Goal: Task Accomplishment & Management: Complete application form

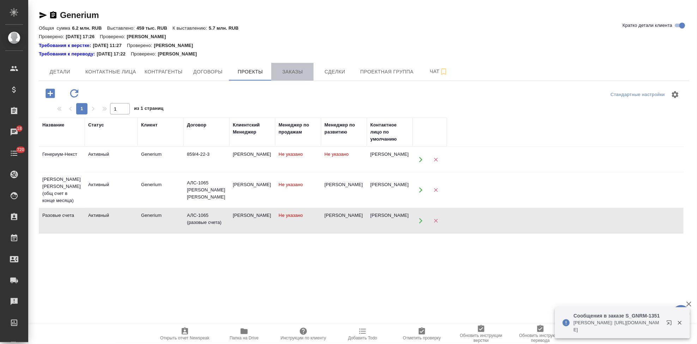
click at [282, 74] on span "Заказы" at bounding box center [293, 71] width 34 height 9
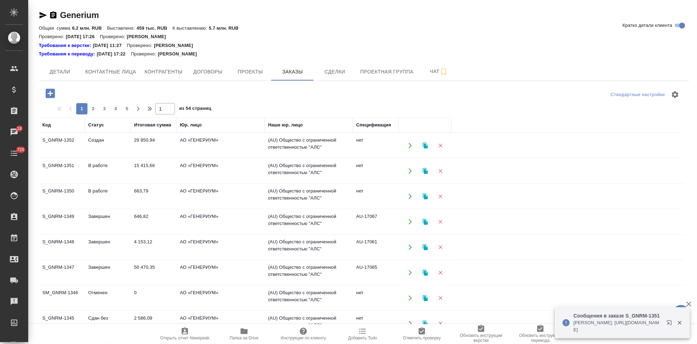
click at [54, 95] on icon "button" at bounding box center [50, 93] width 9 height 9
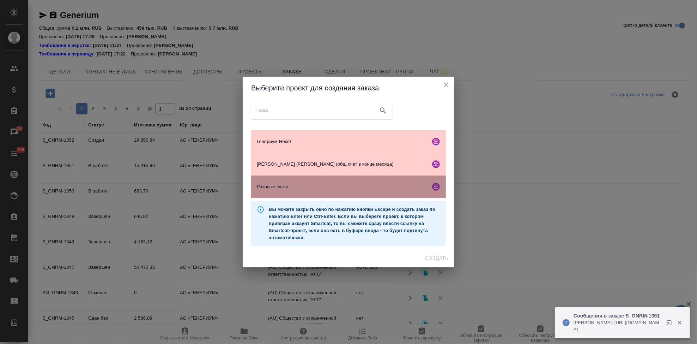
click at [293, 182] on div "Разовые счета" at bounding box center [348, 186] width 195 height 23
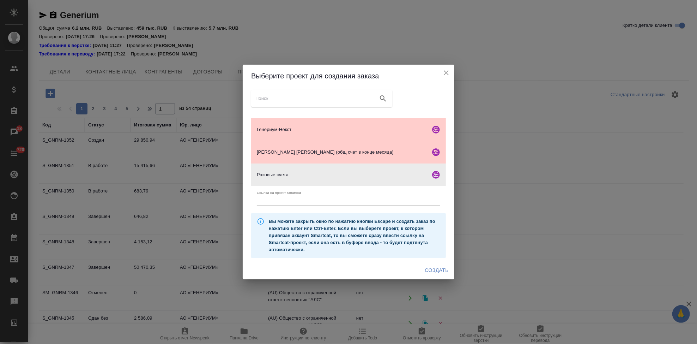
click at [432, 273] on span "Создать" at bounding box center [437, 270] width 24 height 9
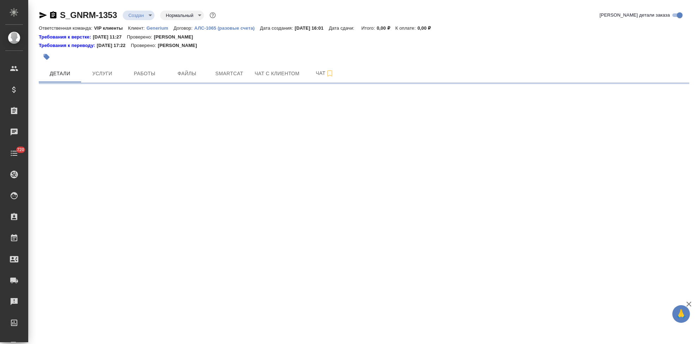
select select "RU"
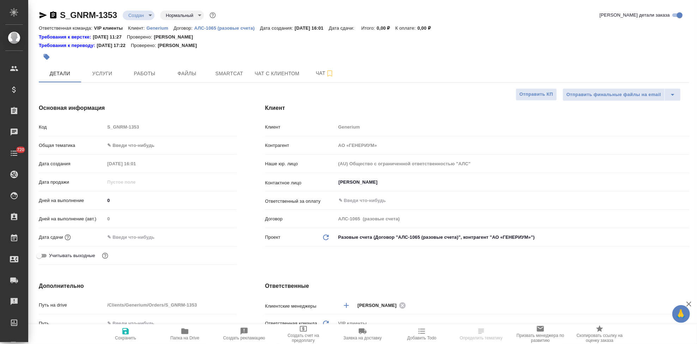
click at [98, 128] on div "Код S_GNRM-1353" at bounding box center [138, 127] width 198 height 12
type textarea "x"
type input "[PERSON_NAME]"
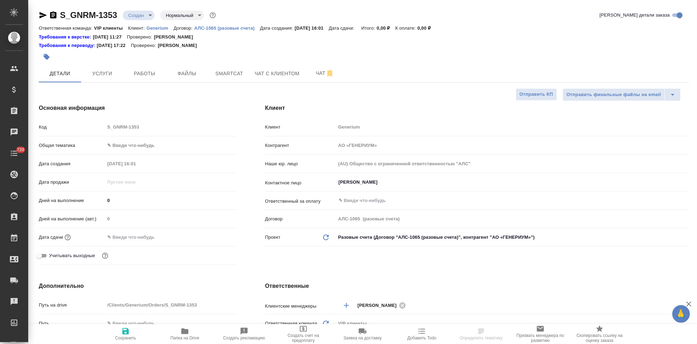
type input "Комаров Роман"
drag, startPoint x: 396, startPoint y: 182, endPoint x: 446, endPoint y: 182, distance: 50.1
click at [396, 182] on input "[PERSON_NAME]" at bounding box center [501, 182] width 326 height 8
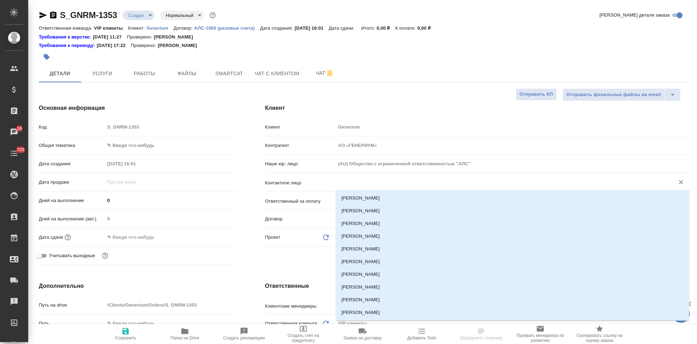
type textarea "x"
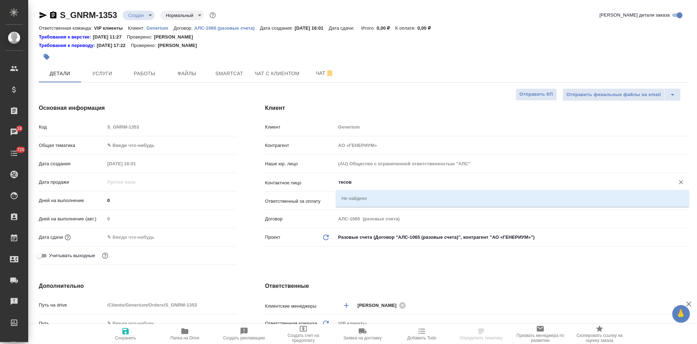
type input "тесова"
click at [364, 199] on li "Тесова Анастасия" at bounding box center [513, 198] width 354 height 13
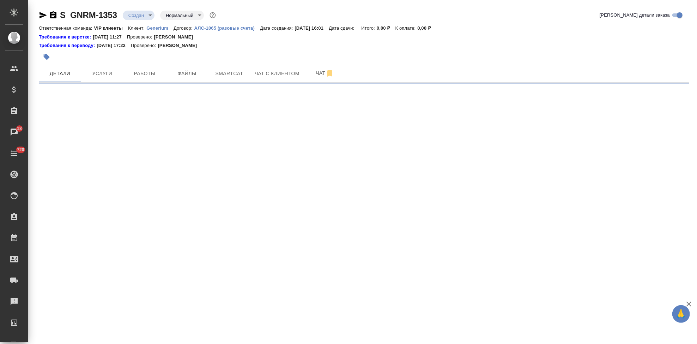
select select "RU"
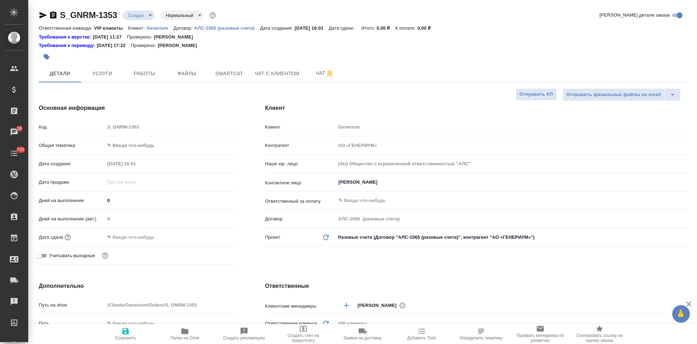
type textarea "x"
click at [427, 184] on input "Михалева Ирина" at bounding box center [501, 182] width 326 height 8
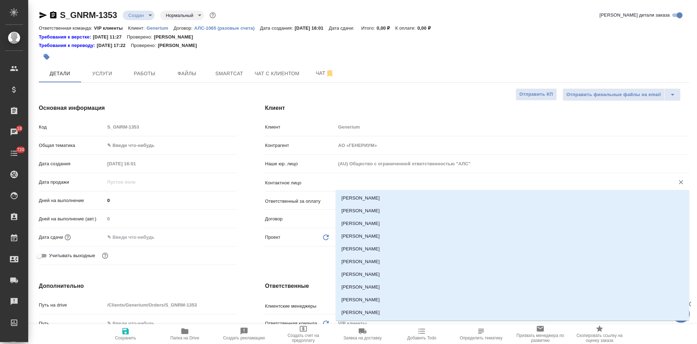
type textarea "x"
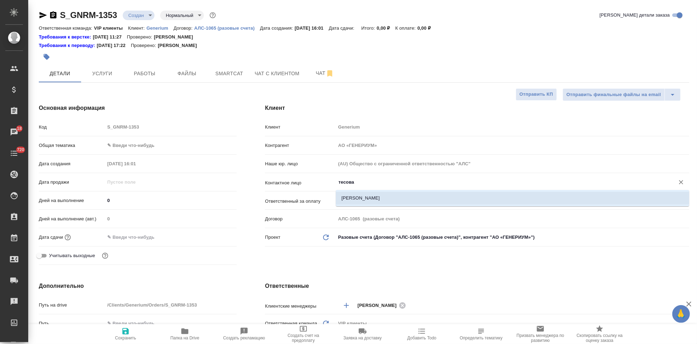
click at [400, 195] on li "Тесова Анастасия" at bounding box center [513, 198] width 354 height 13
type input "Тесова Анастасия"
type textarea "x"
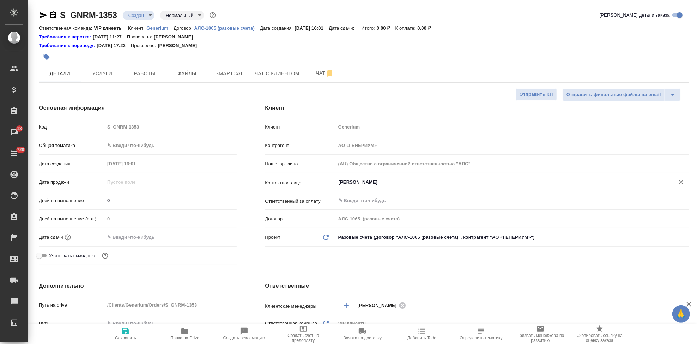
type input "Тесова Анастасия"
click at [123, 338] on span "Сохранить" at bounding box center [125, 337] width 21 height 5
type textarea "x"
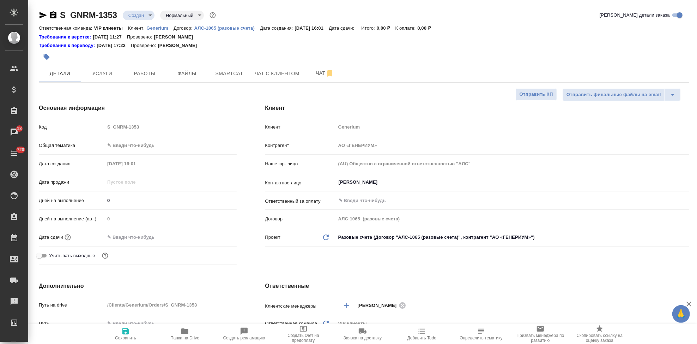
type textarea "x"
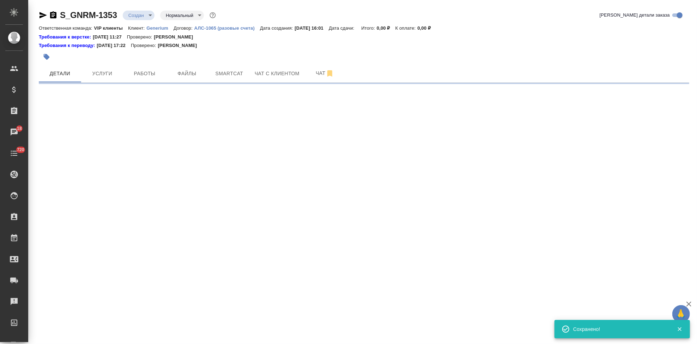
select select "RU"
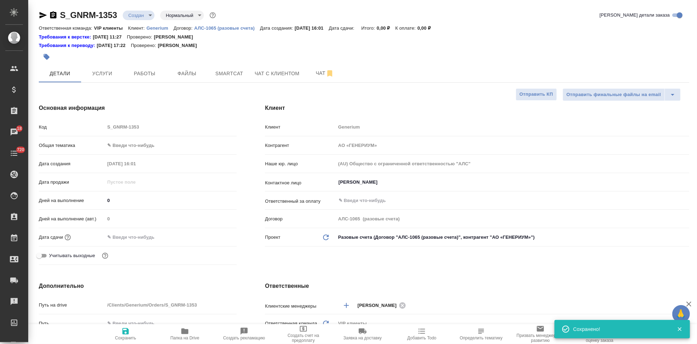
type textarea "x"
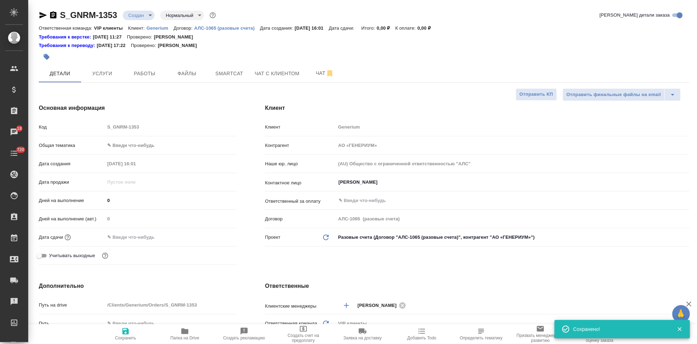
type textarea "x"
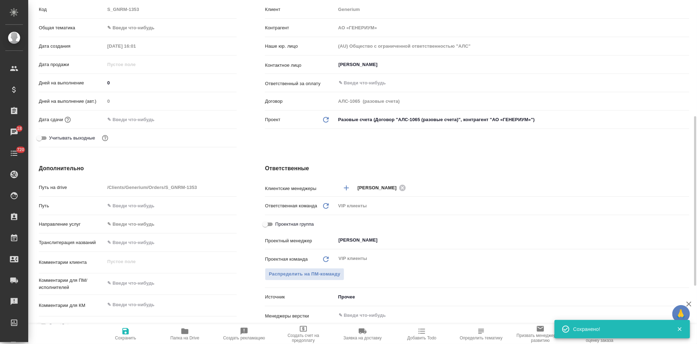
scroll to position [157, 0]
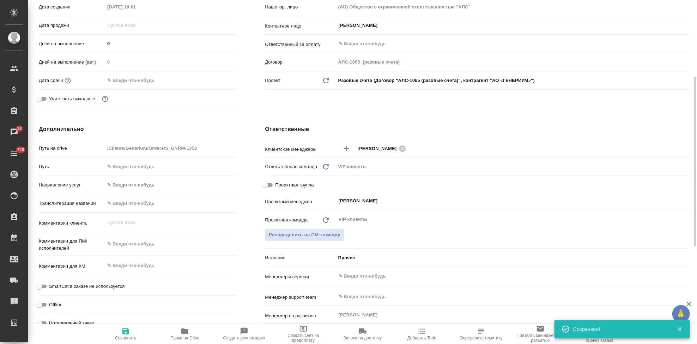
click at [147, 247] on textarea at bounding box center [171, 244] width 132 height 12
type textarea "x"
paste textarea "Рассчитайте, пожалуйста, верификацию перевода файлов word относительно ранее ва…"
type textarea "Рассчитайте, пожалуйста, верификацию перевода файлов word относительно ранее ва…"
type textarea "x"
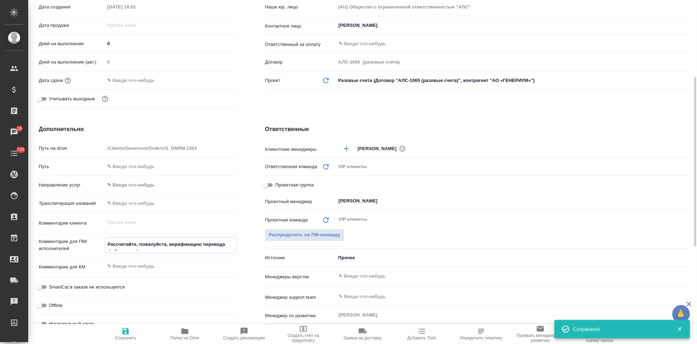
type textarea "x"
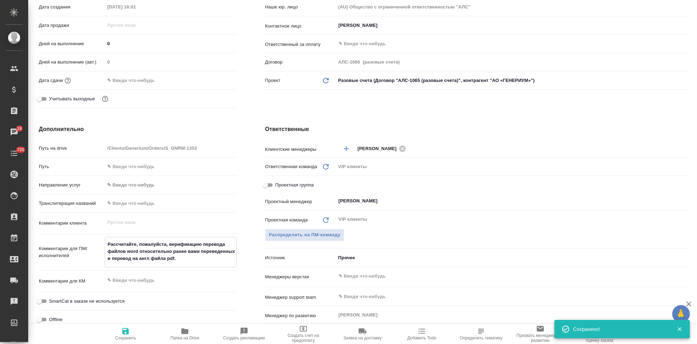
type textarea "Рассчитайте, пожалуйста, верификацию перевода файлов word относительно ранее ва…"
type textarea "x"
click at [126, 330] on icon "button" at bounding box center [125, 331] width 8 height 8
type textarea "x"
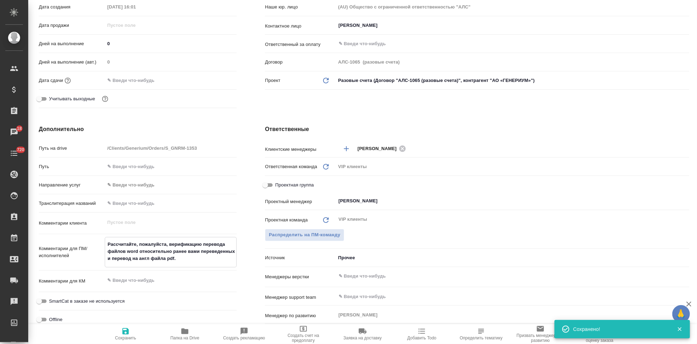
type textarea "x"
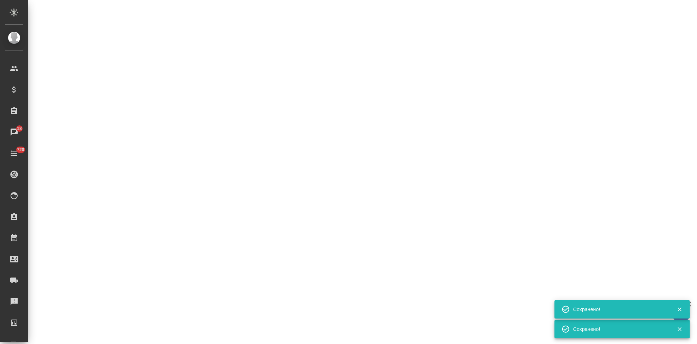
select select "RU"
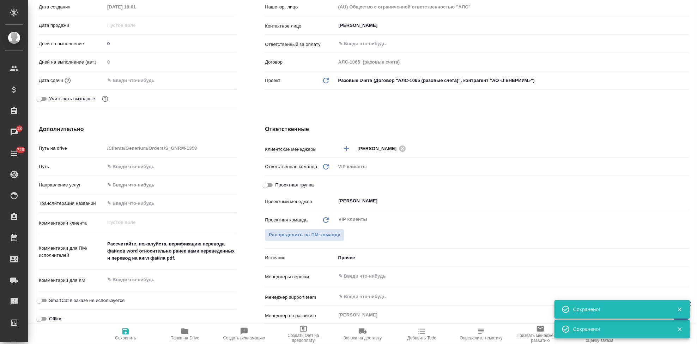
type textarea "x"
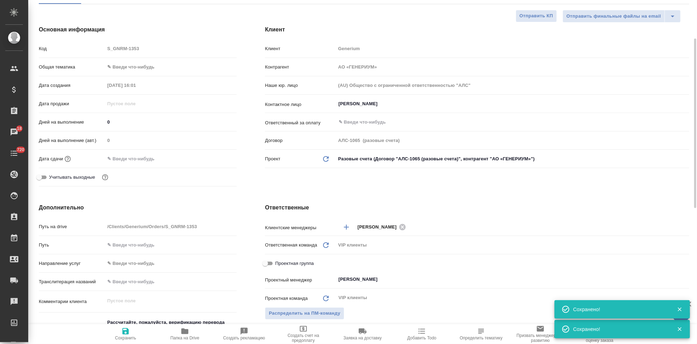
scroll to position [0, 0]
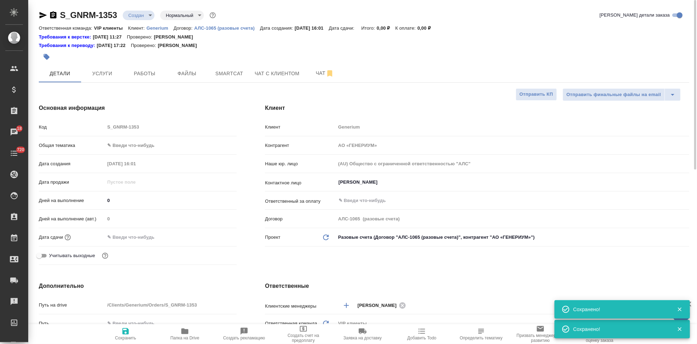
click at [186, 332] on icon "button" at bounding box center [184, 331] width 7 height 6
type textarea "x"
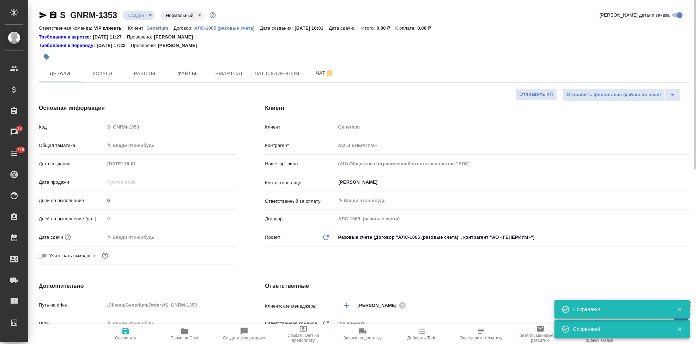
type textarea "x"
click at [44, 15] on icon "button" at bounding box center [43, 15] width 7 height 6
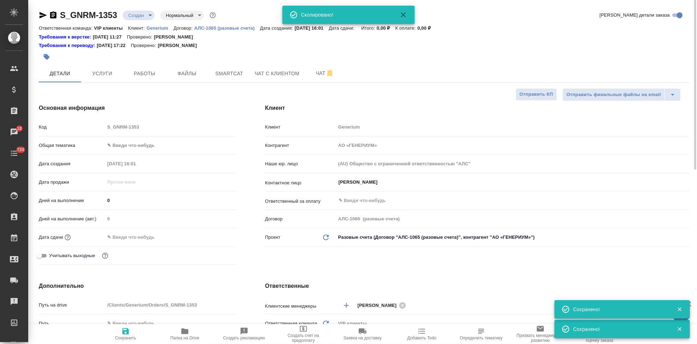
type textarea "x"
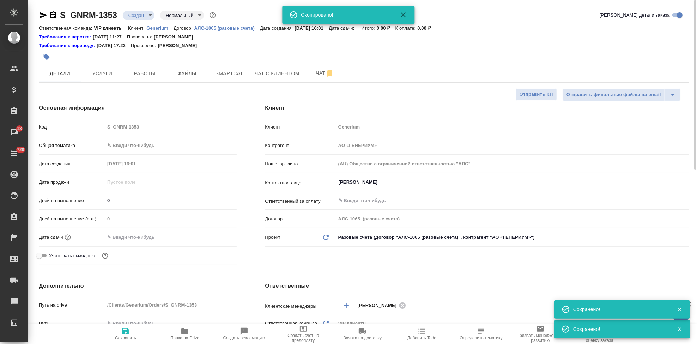
type textarea "x"
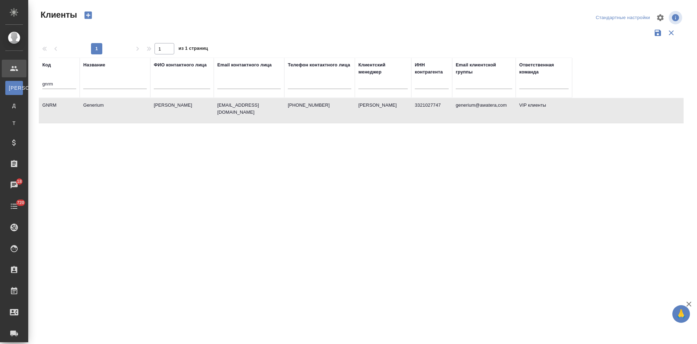
select select "RU"
click at [65, 84] on input "gnrm" at bounding box center [59, 84] width 34 height 9
type input "g"
type input "ы"
type input "sndz"
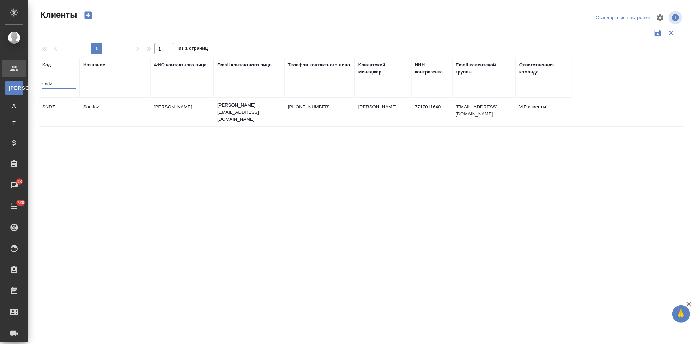
click at [205, 110] on td "Ковалец Ирина" at bounding box center [182, 112] width 64 height 25
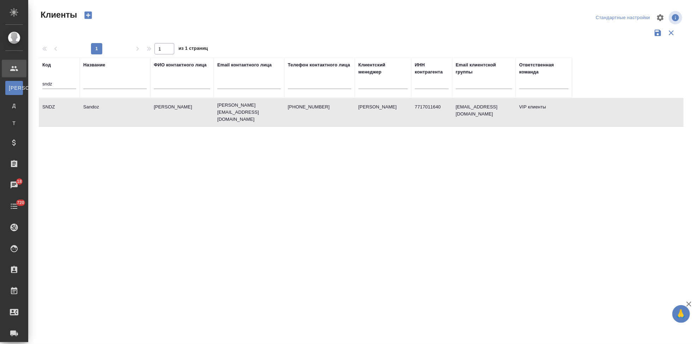
click at [205, 110] on td "Ковалец Ирина" at bounding box center [182, 112] width 64 height 25
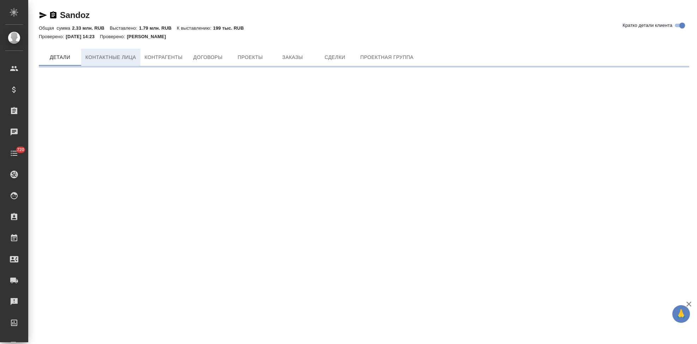
click at [118, 58] on span "Контактные лица" at bounding box center [110, 57] width 51 height 9
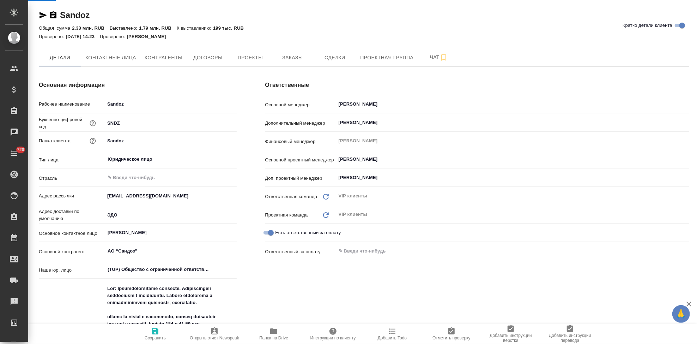
type textarea "x"
select select "RU"
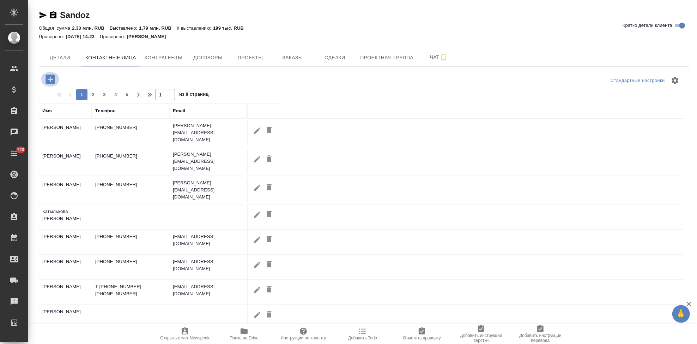
click at [49, 79] on icon "button" at bounding box center [50, 79] width 12 height 12
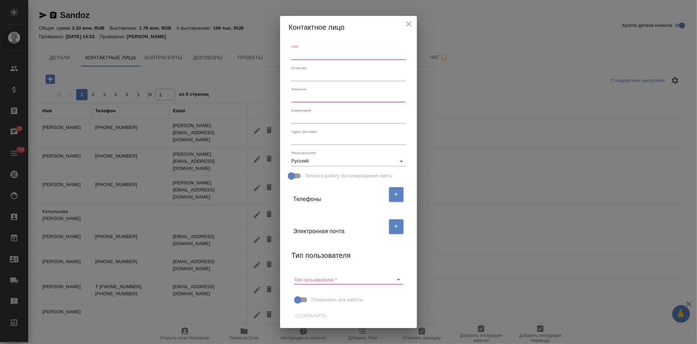
click at [303, 51] on input "text" at bounding box center [349, 55] width 114 height 10
type input "T"
type input "Екатерина"
click at [319, 98] on input "text" at bounding box center [349, 97] width 114 height 10
click at [387, 279] on icon "Очистить" at bounding box center [389, 279] width 7 height 7
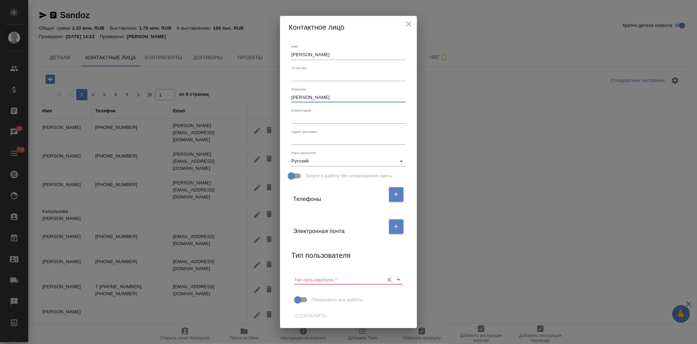
type input "Куряева"
click at [313, 316] on span "Сохранить" at bounding box center [310, 315] width 31 height 9
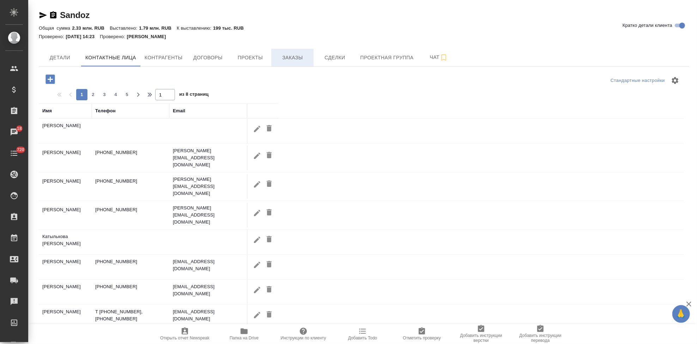
click at [307, 58] on span "Заказы" at bounding box center [293, 57] width 34 height 9
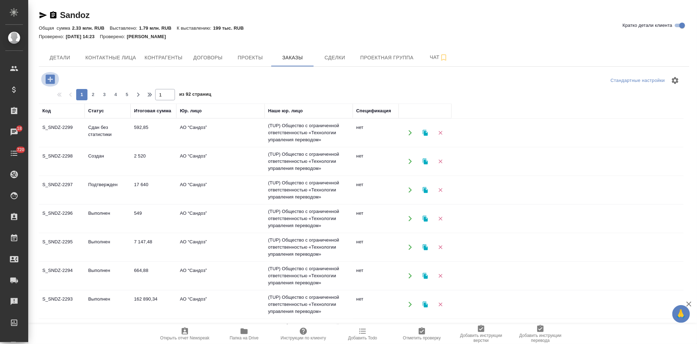
click at [48, 81] on icon "button" at bounding box center [50, 78] width 9 height 9
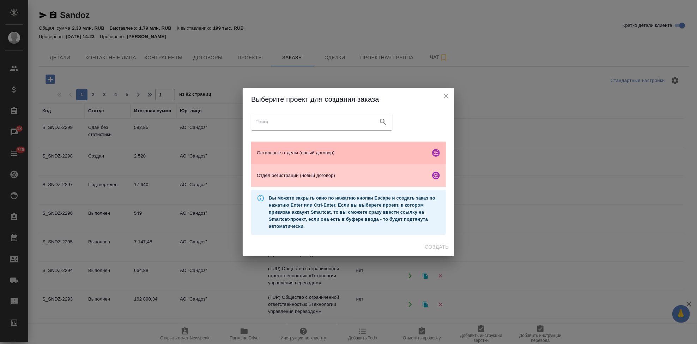
click at [314, 150] on span "Остальные отделы (новый договор)" at bounding box center [342, 152] width 171 height 7
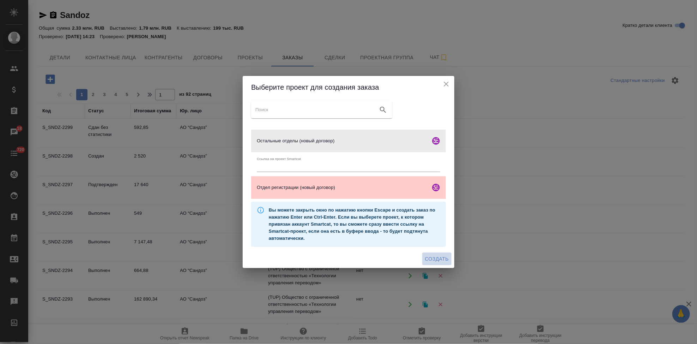
click at [432, 255] on span "Создать" at bounding box center [437, 258] width 24 height 9
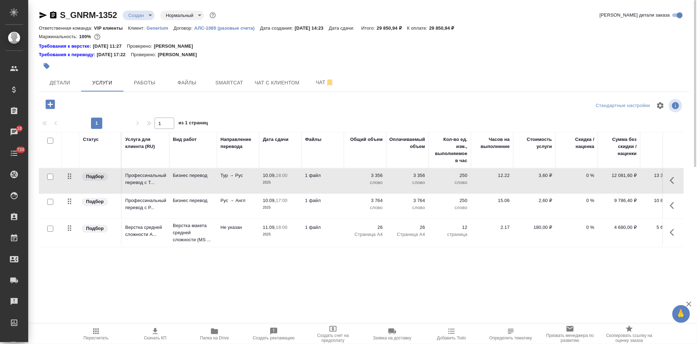
click at [150, 18] on body "🙏 .cls-1 fill:#fff; AWATERA Kabargina [PERSON_NAME] Спецификации Заказы 18 Чаты…" at bounding box center [348, 172] width 697 height 344
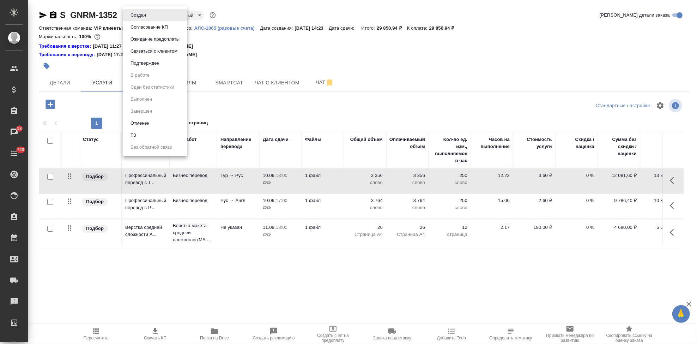
click at [148, 25] on button "Согласование КП" at bounding box center [149, 27] width 42 height 8
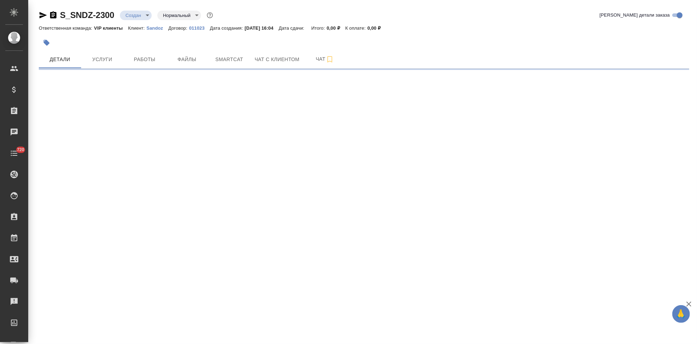
select select "RU"
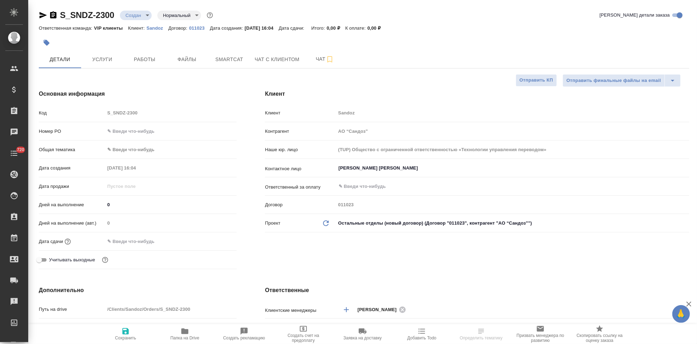
type textarea "x"
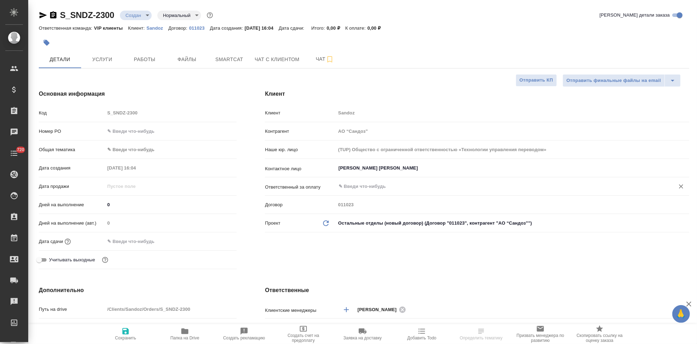
type textarea "x"
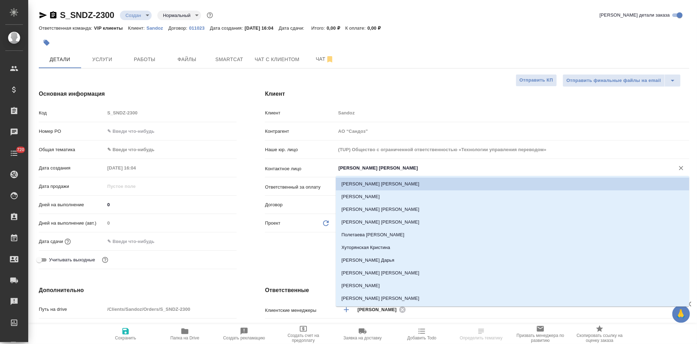
click at [392, 169] on input "[PERSON_NAME] [PERSON_NAME]" at bounding box center [501, 168] width 326 height 8
type input "к"
type textarea "x"
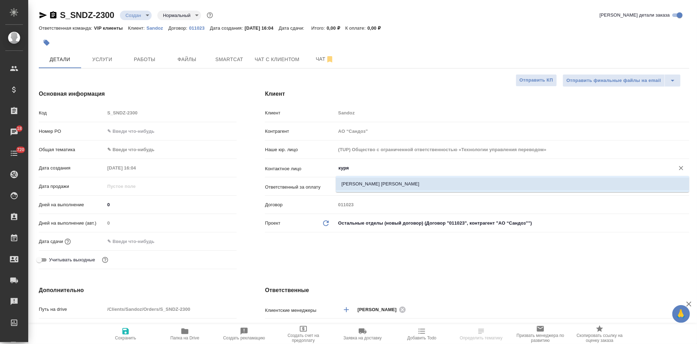
click at [396, 185] on li "[PERSON_NAME] [PERSON_NAME]" at bounding box center [513, 184] width 354 height 13
type input "[PERSON_NAME] [PERSON_NAME]"
type textarea "x"
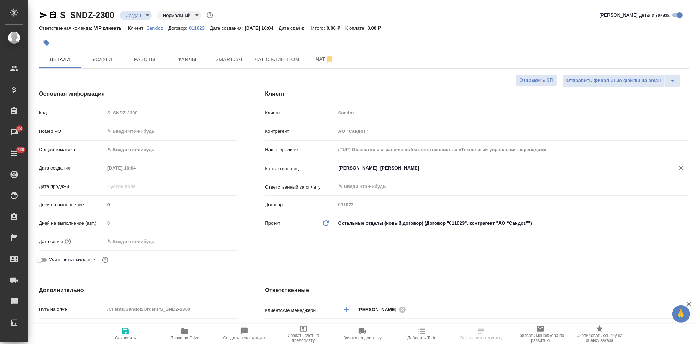
type input "[PERSON_NAME] [PERSON_NAME]"
click at [126, 339] on span "Сохранить" at bounding box center [125, 337] width 21 height 5
type textarea "x"
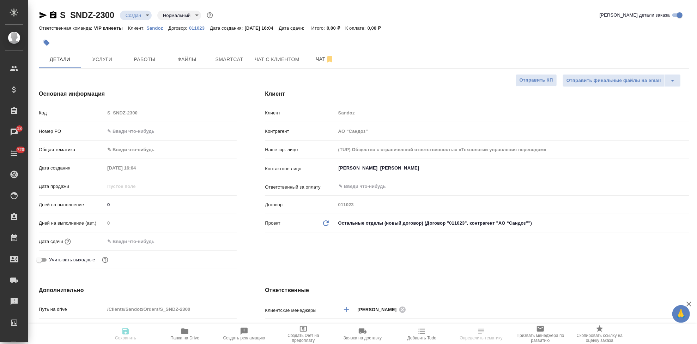
type textarea "x"
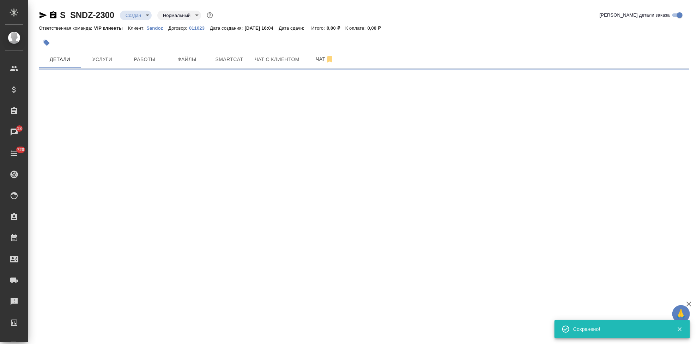
type input "holyTrinity"
select select "RU"
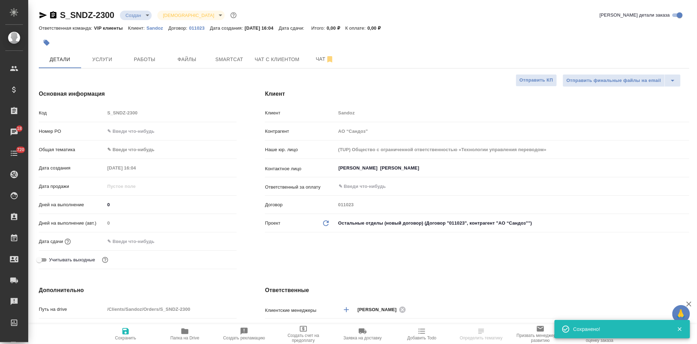
type textarea "x"
click at [89, 109] on div "Код S_SNDZ-2300" at bounding box center [138, 113] width 198 height 12
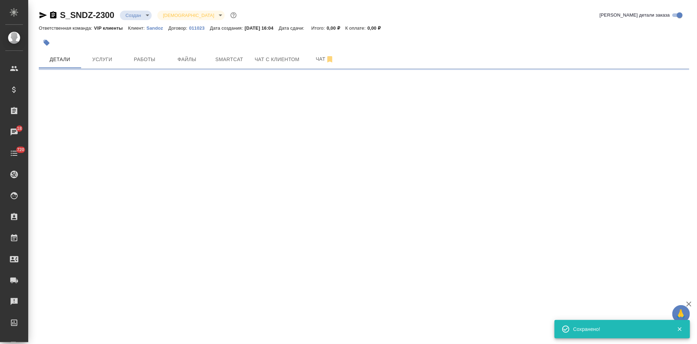
select select "RU"
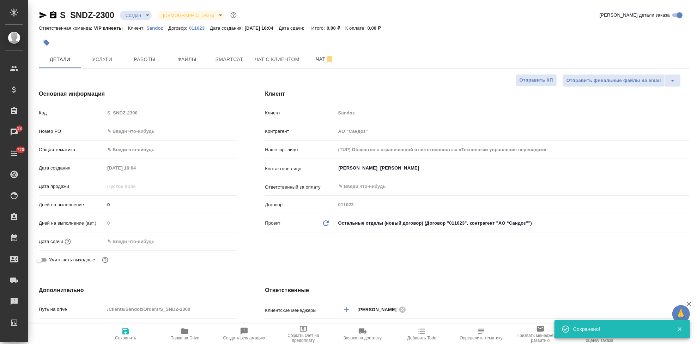
type textarea "x"
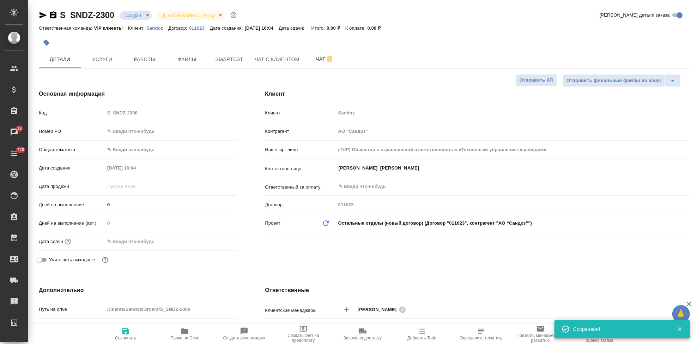
type textarea "x"
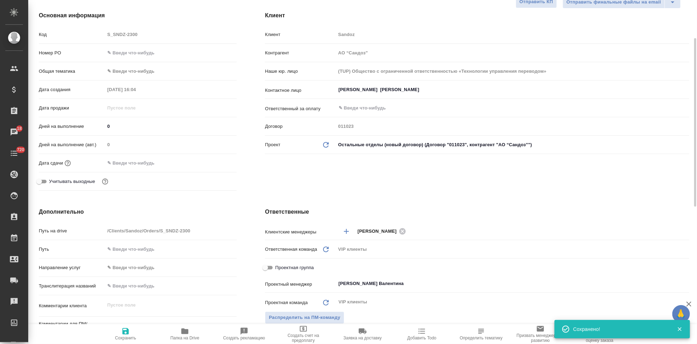
scroll to position [157, 0]
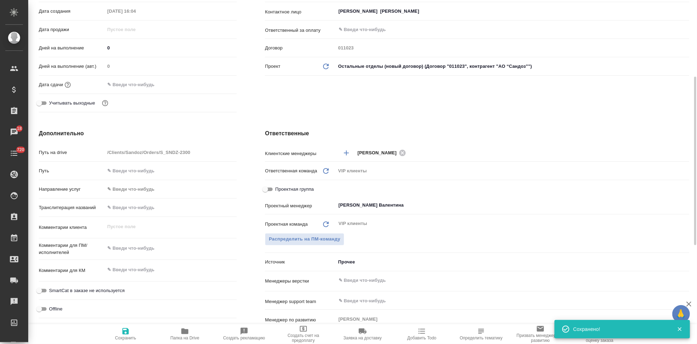
type textarea "x"
click at [138, 246] on textarea at bounding box center [171, 248] width 132 height 12
paste textarea "Нам необходимы только нотариально заверенные копии 60 штук."
type textarea "Нам необходимы только нотариально заверенные копии 60 штук."
type textarea "x"
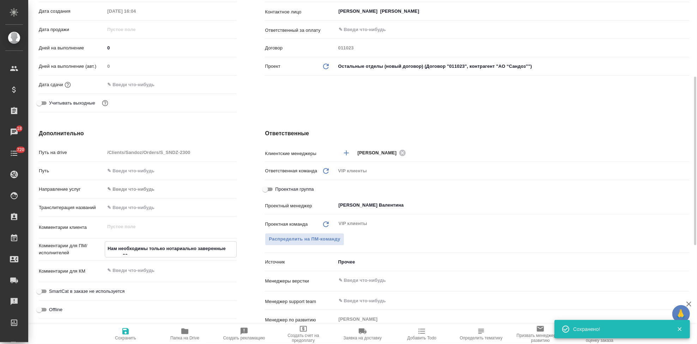
type textarea "x"
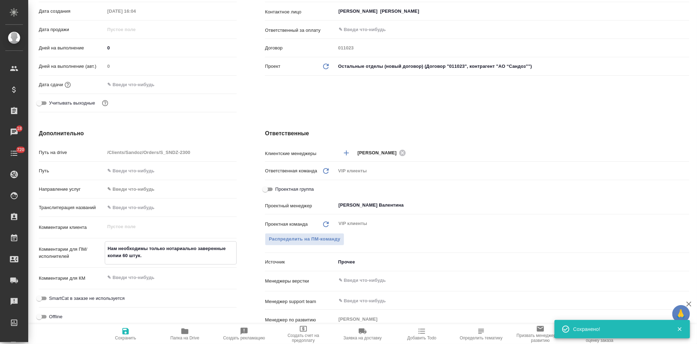
type textarea "Нам необходимы только нотариально заверенные копии 60 штук."
type textarea "x"
click at [133, 334] on span "Сохранить" at bounding box center [125, 333] width 51 height 13
type textarea "x"
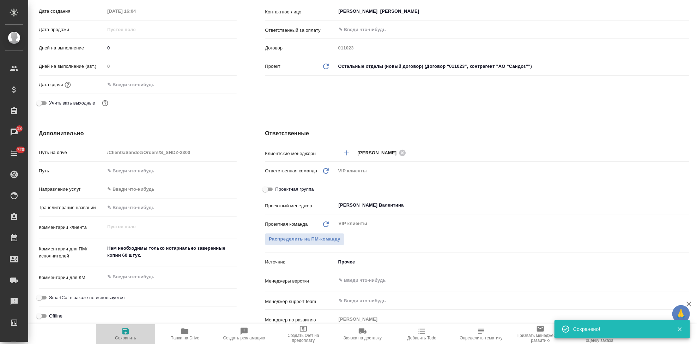
type textarea "x"
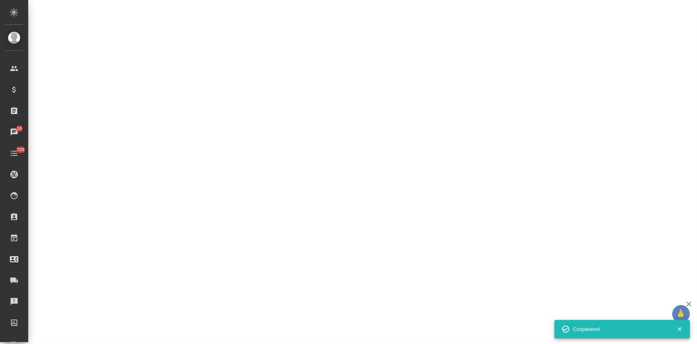
select select "RU"
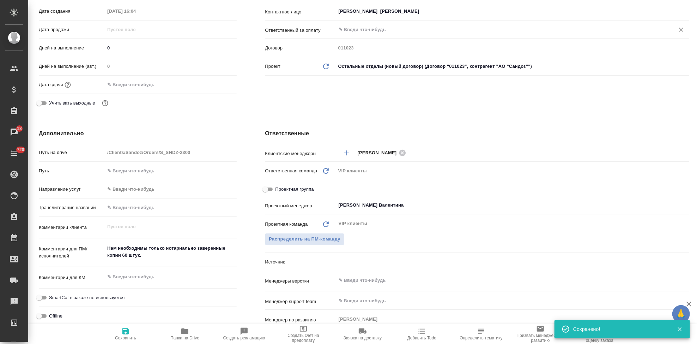
type textarea "x"
click at [137, 85] on input "text" at bounding box center [136, 84] width 62 height 10
click at [218, 80] on icon "button" at bounding box center [216, 83] width 6 height 7
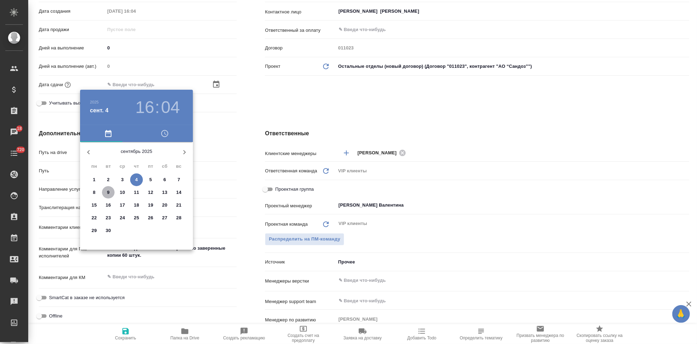
click at [108, 192] on p "9" at bounding box center [108, 192] width 2 height 7
type input "[DATE] 16:04"
type textarea "x"
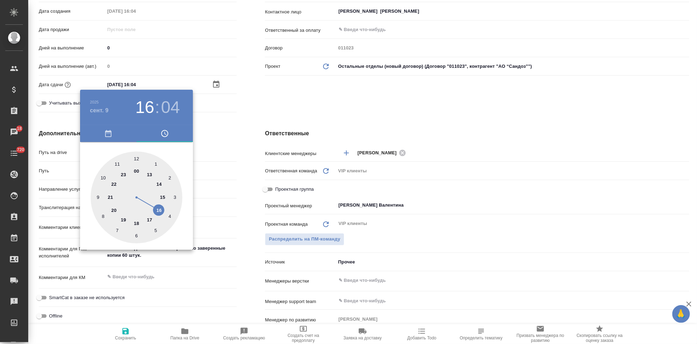
type input "[DATE] 17:04"
type textarea "x"
click at [154, 220] on div at bounding box center [137, 197] width 92 height 92
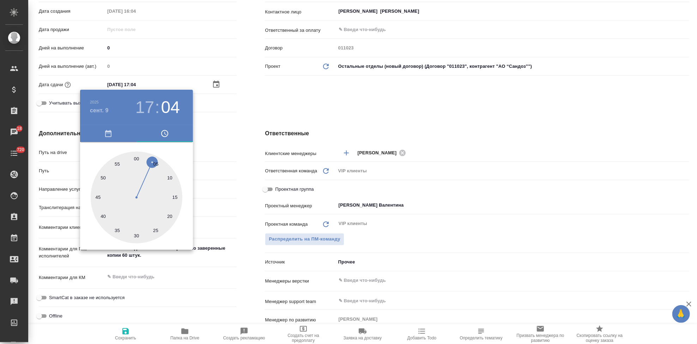
type textarea "x"
type input "[DATE] 17:01"
type textarea "x"
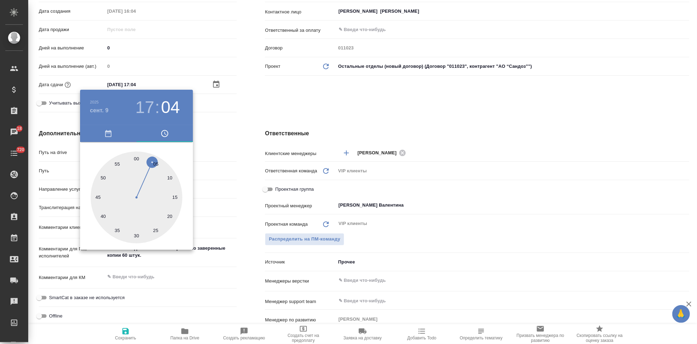
type textarea "x"
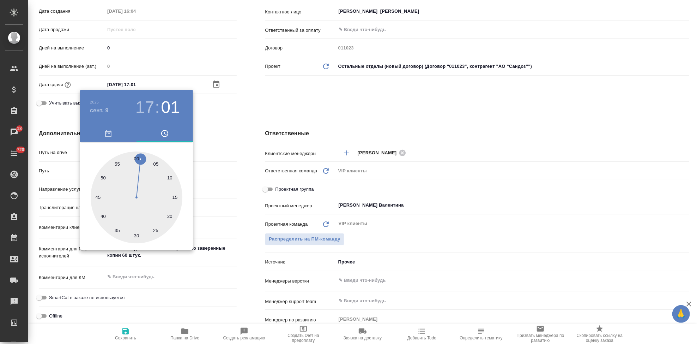
type input "[DATE] 17:00"
type textarea "x"
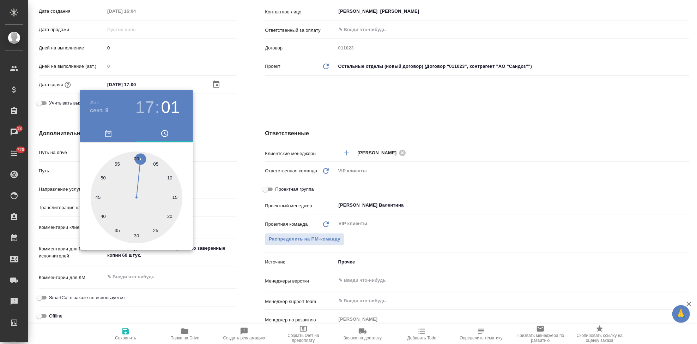
type textarea "x"
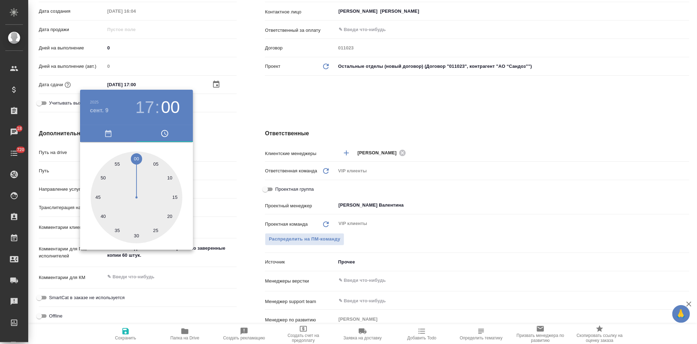
drag, startPoint x: 151, startPoint y: 167, endPoint x: 136, endPoint y: 150, distance: 22.0
click at [136, 150] on div "00 05 10 15 20 25 30 35 40 45 50 55" at bounding box center [136, 196] width 113 height 108
type textarea "x"
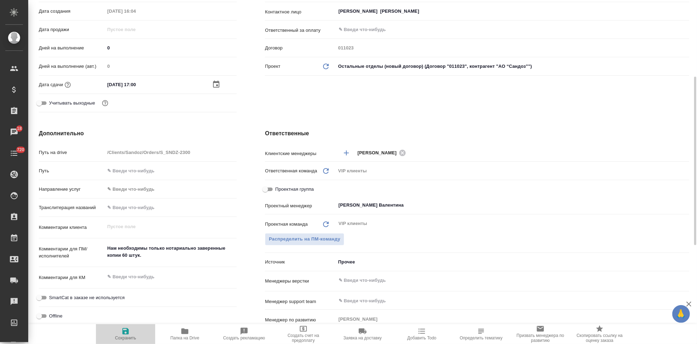
click at [121, 334] on icon "button" at bounding box center [125, 331] width 8 height 8
type textarea "x"
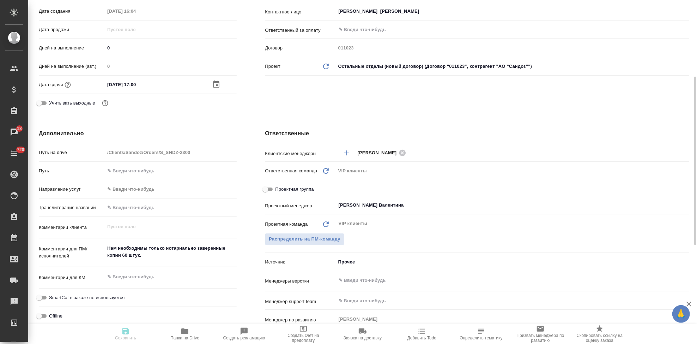
type textarea "x"
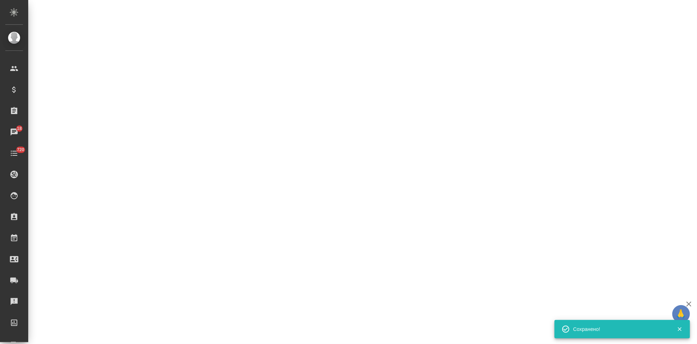
select select "RU"
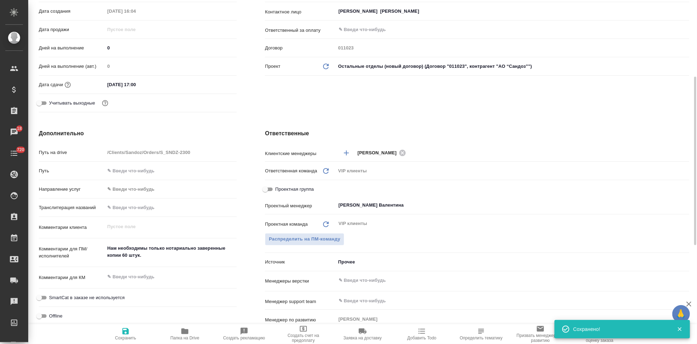
type textarea "x"
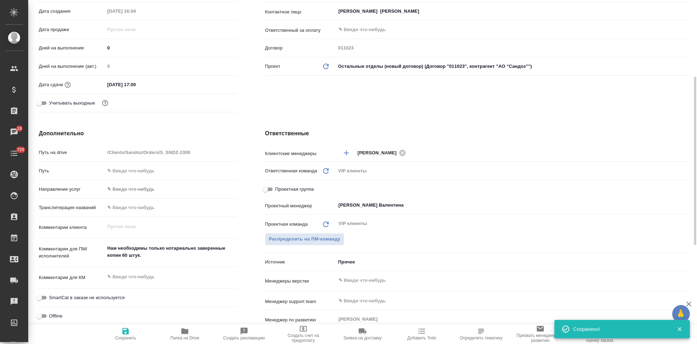
type textarea "x"
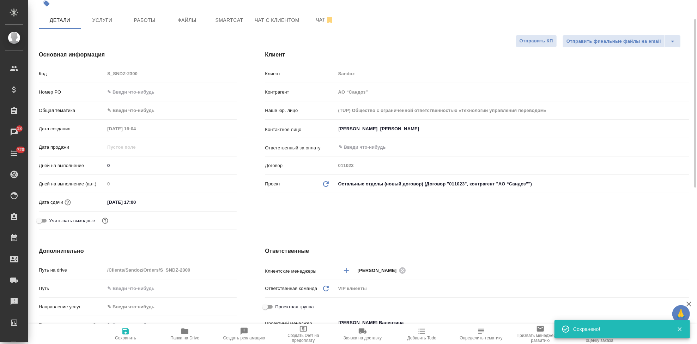
scroll to position [0, 0]
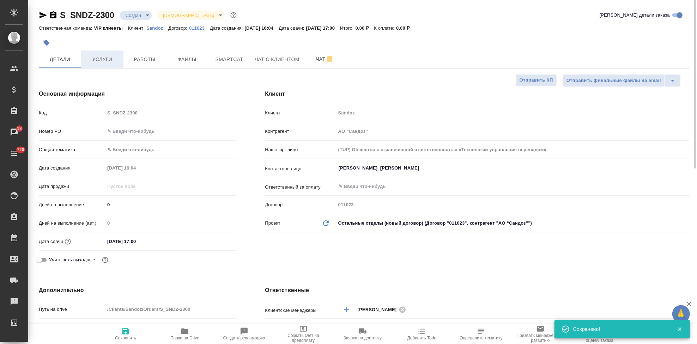
click at [106, 57] on span "Услуги" at bounding box center [102, 59] width 34 height 9
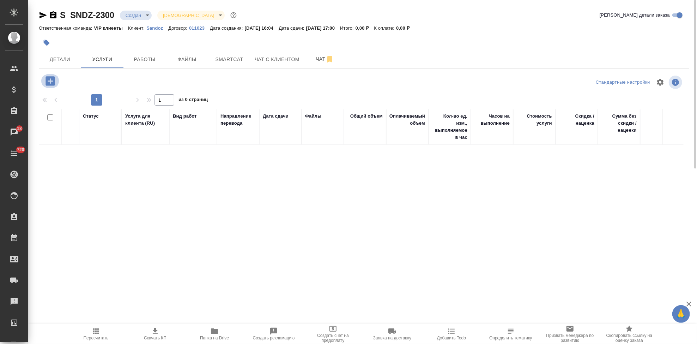
click at [51, 81] on icon "button" at bounding box center [50, 81] width 12 height 12
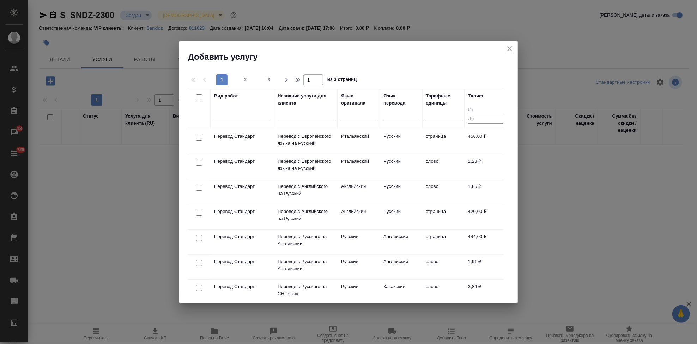
click at [288, 118] on input "text" at bounding box center [306, 115] width 56 height 9
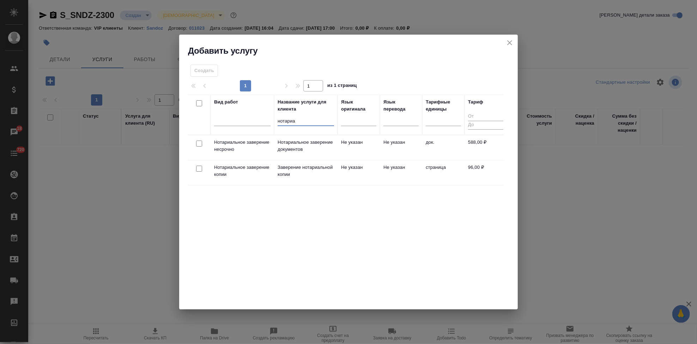
type input "нотариа"
click at [345, 168] on td "Не указан" at bounding box center [359, 172] width 42 height 25
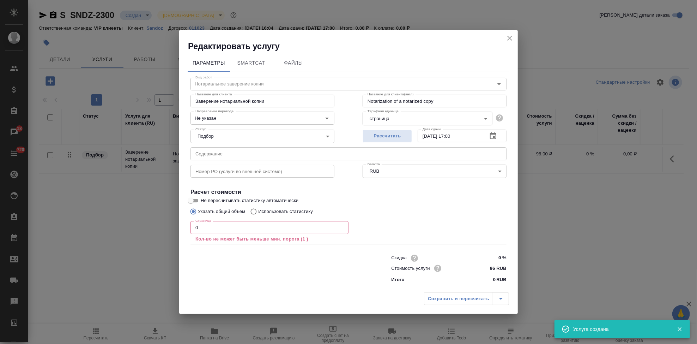
click at [238, 225] on input "0" at bounding box center [270, 227] width 158 height 13
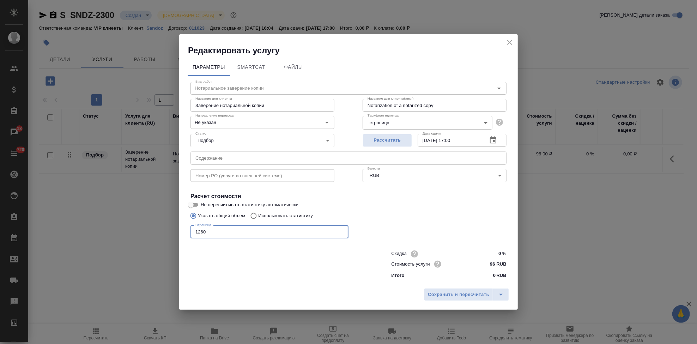
type input "1260"
click at [235, 164] on div "Номер PO (услуги во внешней системе) Номер PO (услуги во внешней системе)" at bounding box center [262, 174] width 172 height 45
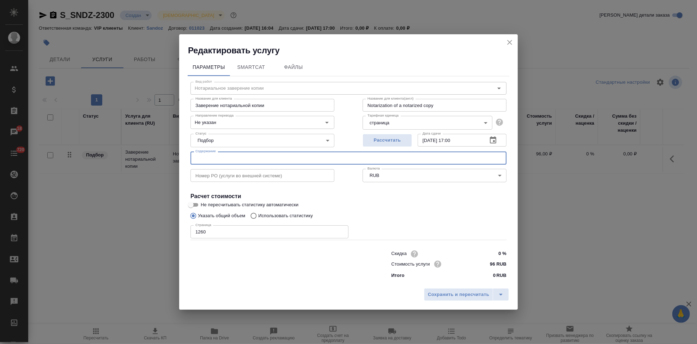
click at [239, 157] on input "text" at bounding box center [349, 157] width 316 height 13
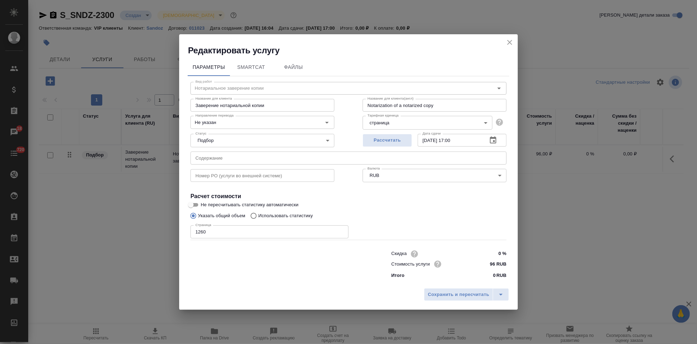
click at [212, 148] on div "Статус Подбор none Статус" at bounding box center [262, 140] width 172 height 46
click at [223, 158] on input "text" at bounding box center [349, 157] width 316 height 13
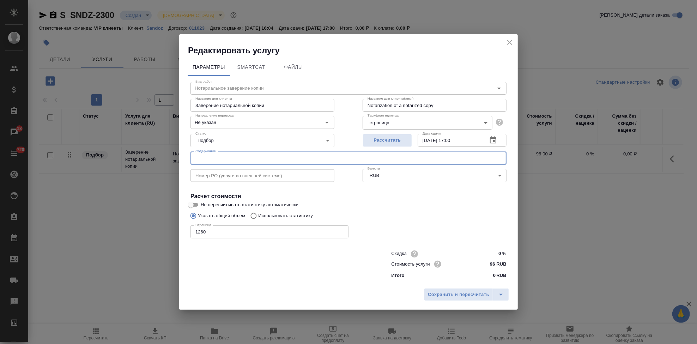
paste input "PoA Sandoz d.d. Notarization"
type input "PoA Sandoz d.d. Notarization"
click at [499, 293] on icon "split button" at bounding box center [501, 294] width 8 height 8
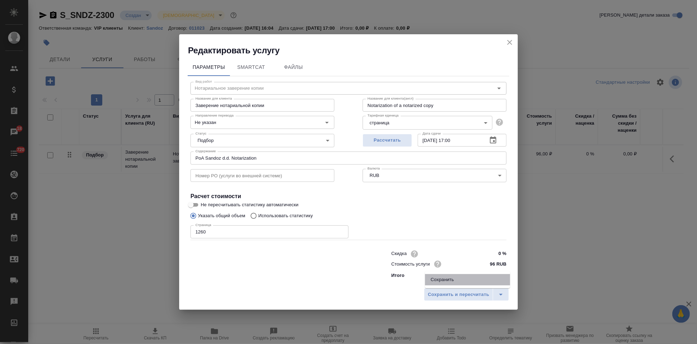
click at [472, 279] on li "Сохранить" at bounding box center [467, 279] width 85 height 11
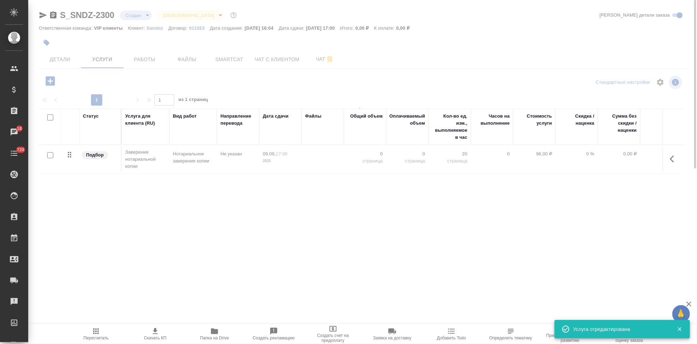
click at [98, 332] on icon "button" at bounding box center [96, 331] width 8 height 8
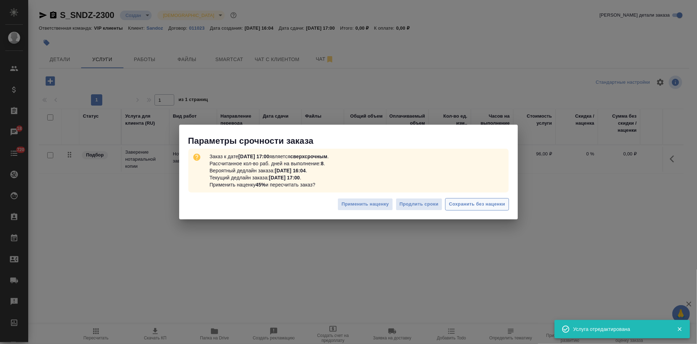
click at [478, 199] on button "Сохранить без наценки" at bounding box center [477, 204] width 64 height 12
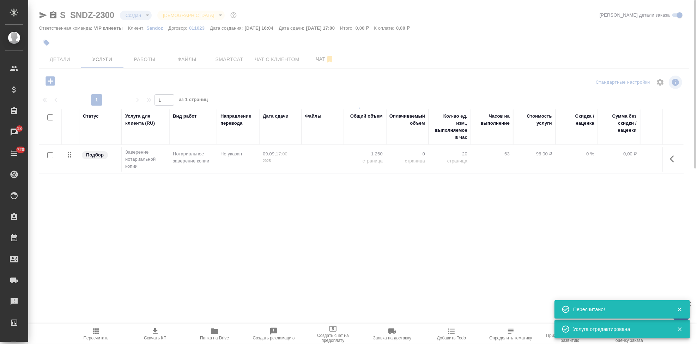
type input "urgent"
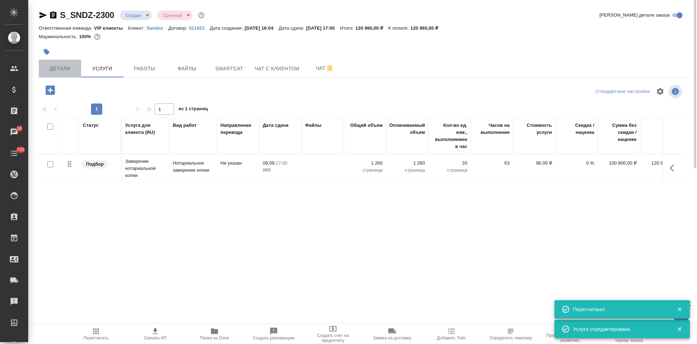
click at [58, 71] on span "Детали" at bounding box center [60, 68] width 34 height 9
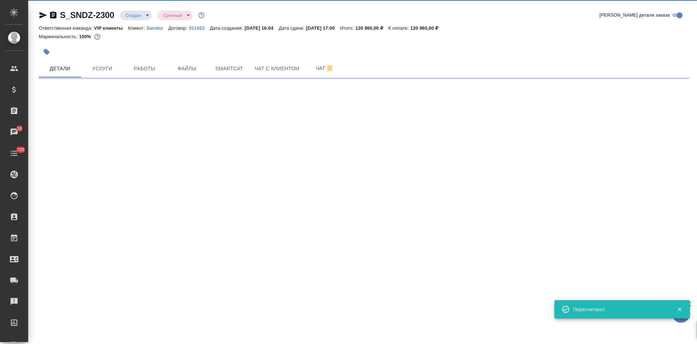
select select "RU"
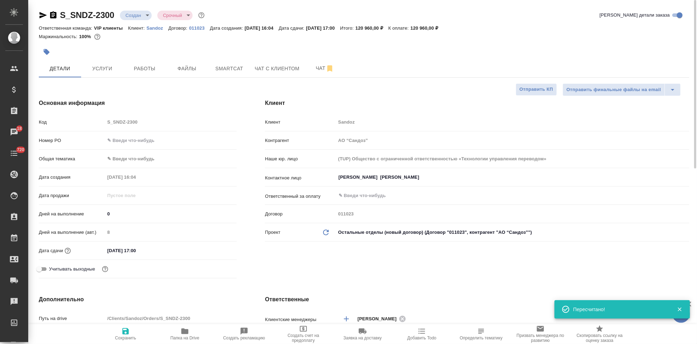
type textarea "x"
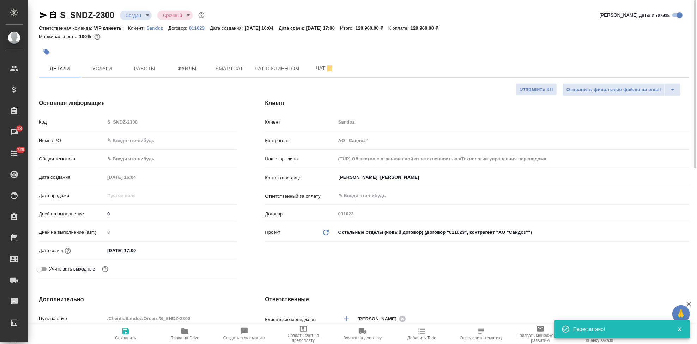
click at [121, 218] on input "0" at bounding box center [171, 214] width 132 height 10
type textarea "x"
type input "3"
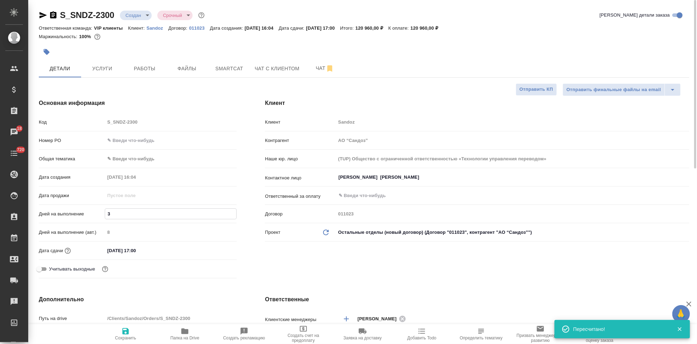
type textarea "x"
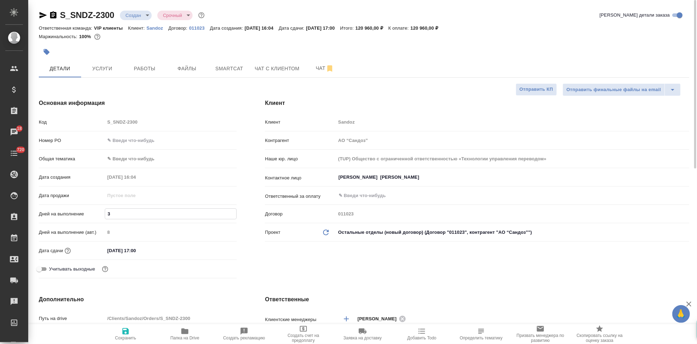
type input "3"
click at [129, 332] on icon "button" at bounding box center [125, 331] width 8 height 8
type textarea "x"
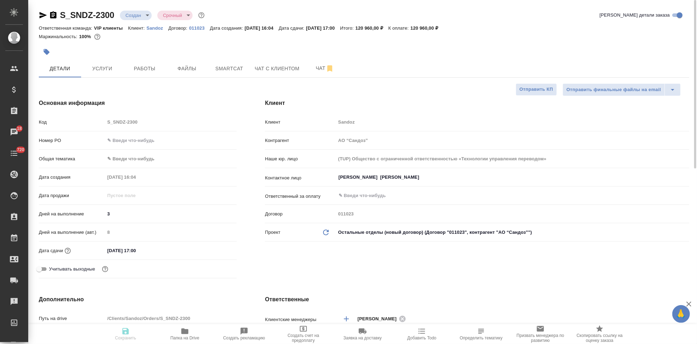
type textarea "x"
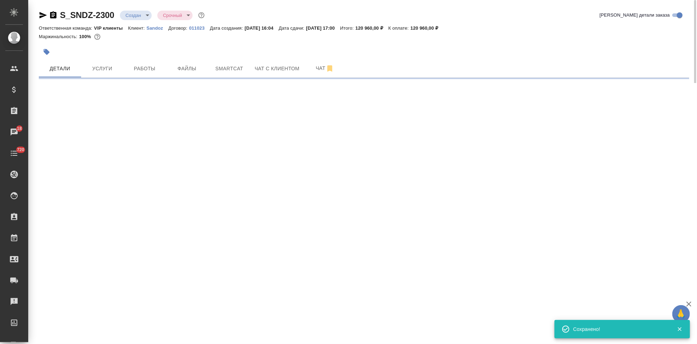
select select "RU"
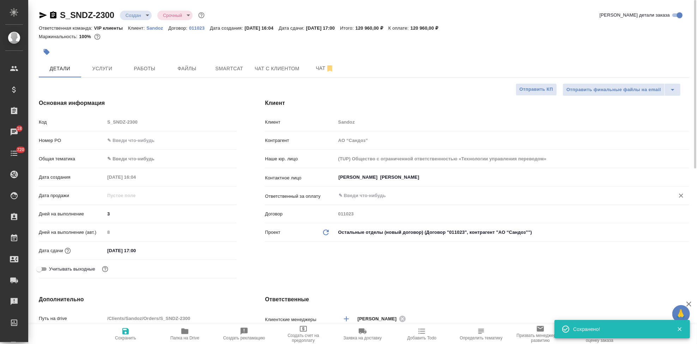
type textarea "x"
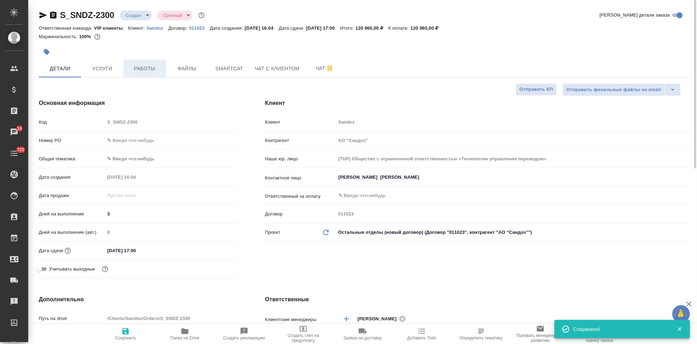
type textarea "x"
click at [97, 67] on span "Услуги" at bounding box center [102, 68] width 34 height 9
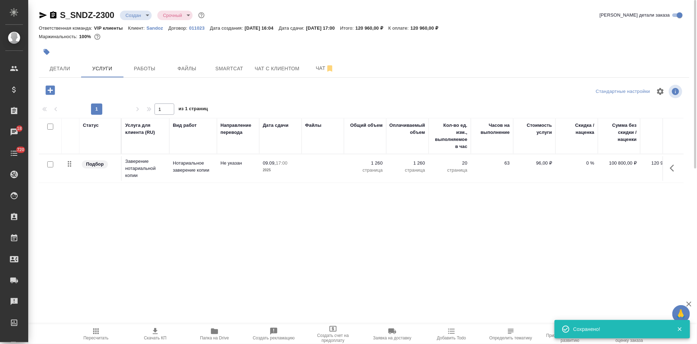
click at [100, 337] on span "Пересчитать" at bounding box center [96, 337] width 25 height 5
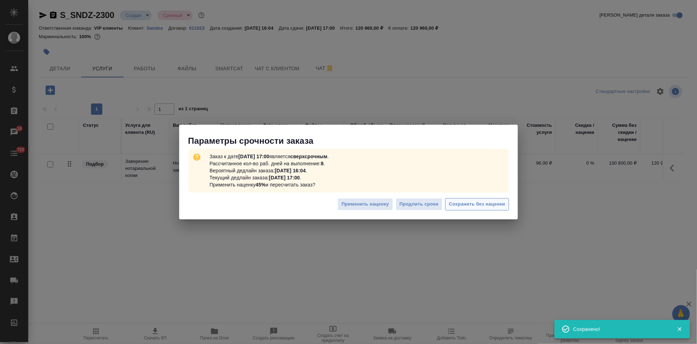
click at [472, 209] on button "Сохранить без наценки" at bounding box center [477, 204] width 64 height 12
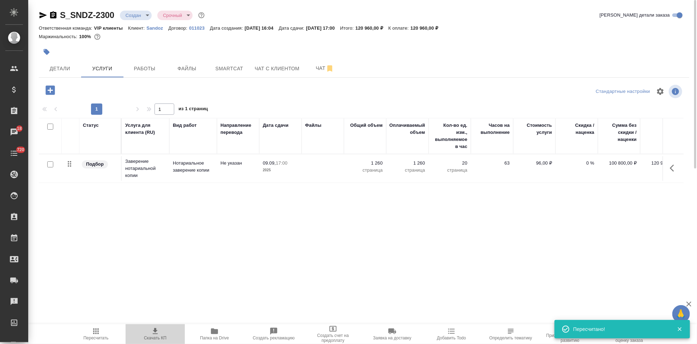
click at [160, 337] on span "Скачать КП" at bounding box center [155, 337] width 23 height 5
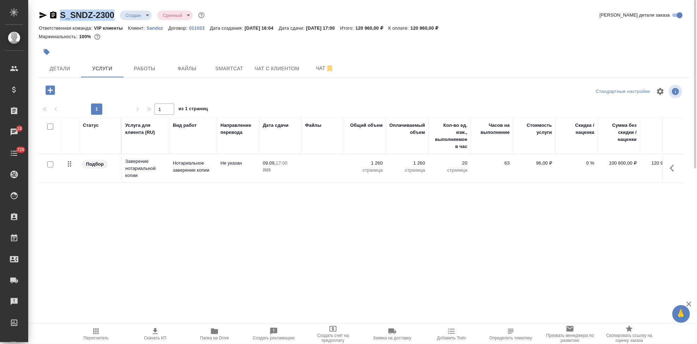
drag, startPoint x: 116, startPoint y: 17, endPoint x: 60, endPoint y: 17, distance: 56.5
click at [60, 17] on div "S_SNDZ-2300 Создан new Срочный urgent" at bounding box center [122, 15] width 167 height 11
copy link "S_SNDZ-2300"
click at [147, 15] on body "🙏 .cls-1 fill:#fff; AWATERA [PERSON_NAME] Спецификации Заказы 18 Чаты 720 Todo …" at bounding box center [348, 172] width 697 height 344
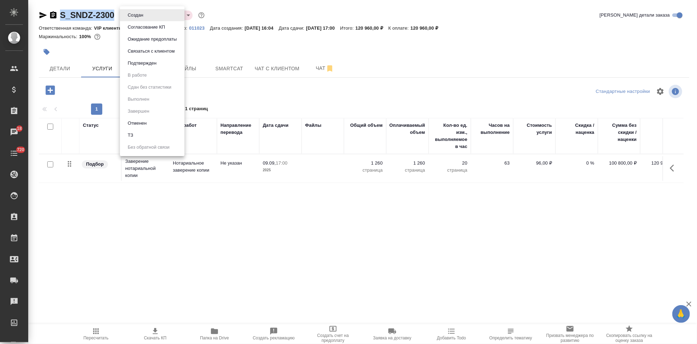
click at [151, 27] on button "Согласование КП" at bounding box center [147, 27] width 42 height 8
